Goal: Task Accomplishment & Management: Manage account settings

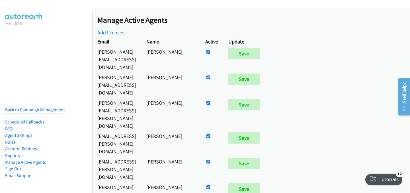
scroll to position [2929, 0]
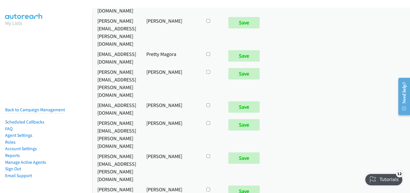
checkbox input "true"
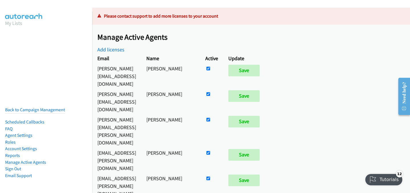
click at [210, 67] on input "checkbox" at bounding box center [208, 69] width 4 height 4
checkbox input "false"
click at [259, 73] on input "Save" at bounding box center [243, 70] width 31 height 11
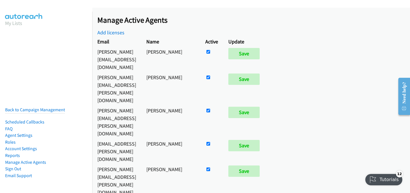
scroll to position [2943, 0]
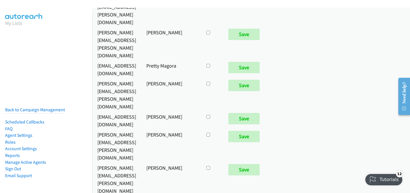
checkbox input "true"
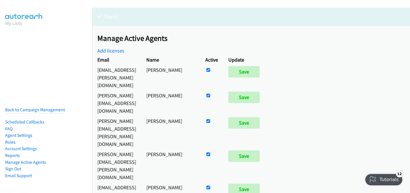
click at [210, 69] on input "checkbox" at bounding box center [208, 70] width 4 height 4
checkbox input "false"
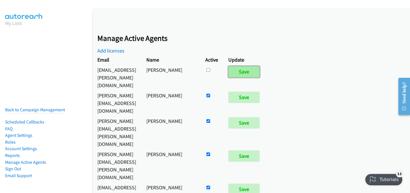
click at [259, 74] on input "Save" at bounding box center [243, 71] width 31 height 11
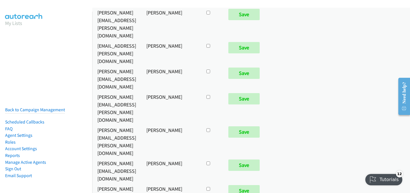
scroll to position [3742, 0]
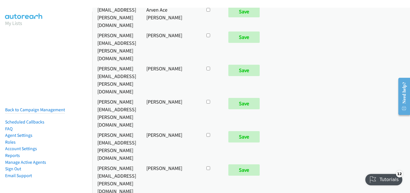
checkbox input "true"
